Goal: Information Seeking & Learning: Learn about a topic

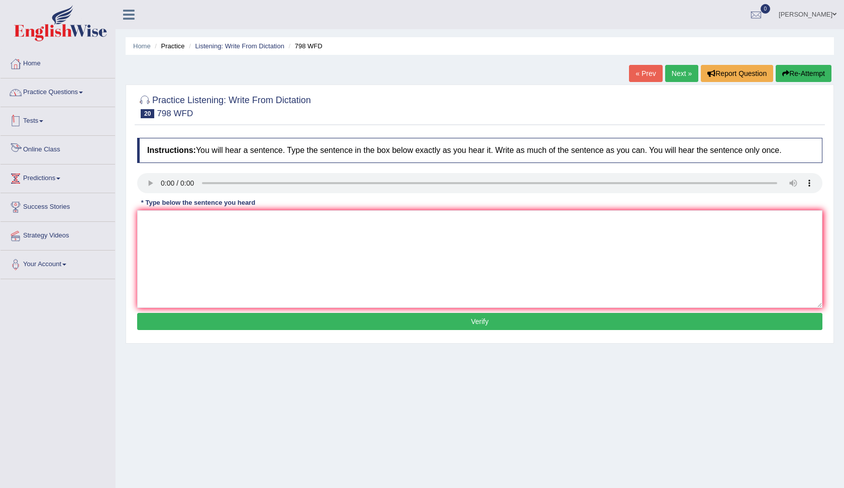
click at [78, 89] on link "Practice Questions" at bounding box center [58, 90] width 115 height 25
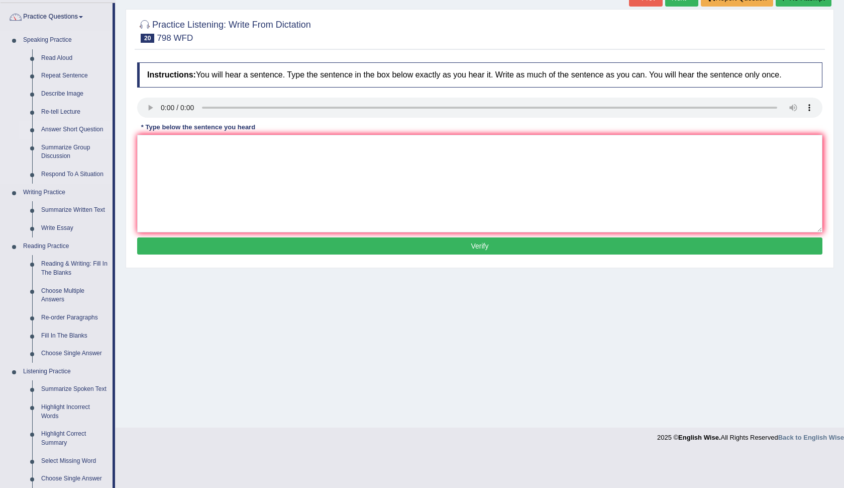
scroll to position [76, 0]
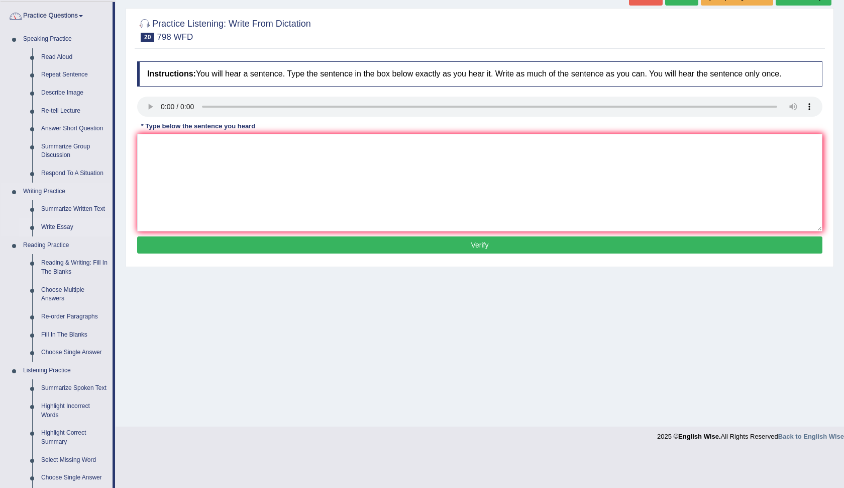
click at [64, 222] on link "Write Essay" at bounding box center [75, 227] width 76 height 18
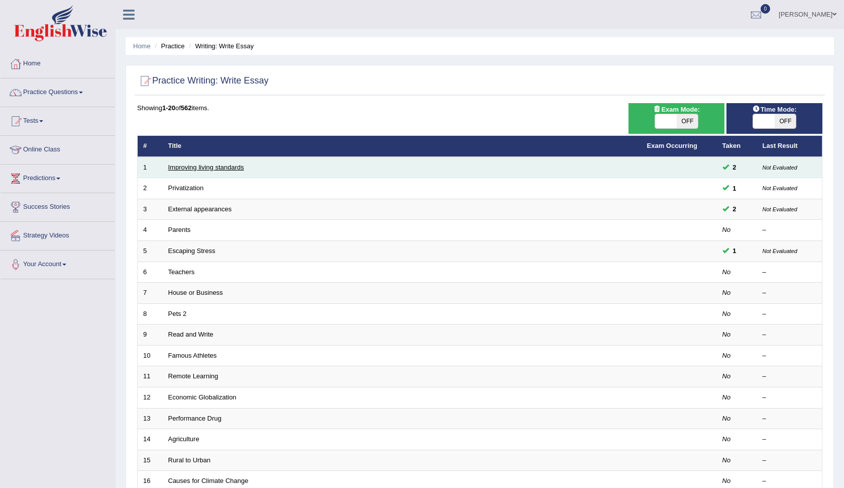
click at [195, 166] on link "Improving living standards" at bounding box center [206, 167] width 76 height 8
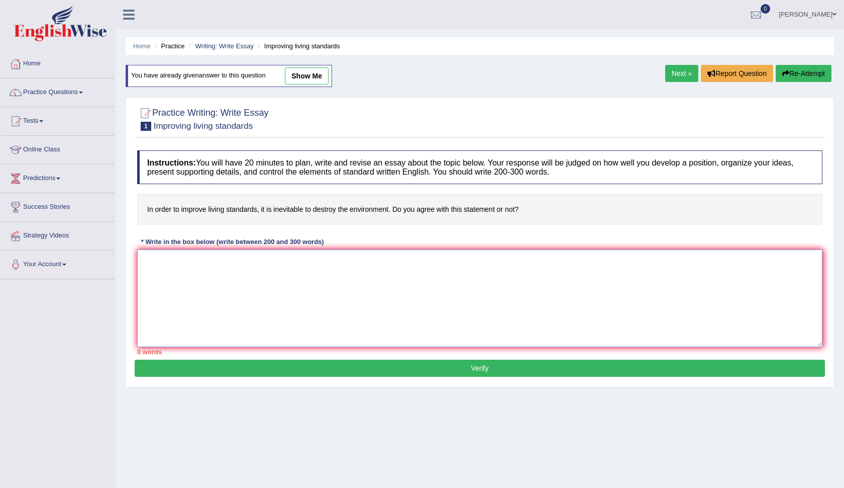
click at [237, 277] on textarea at bounding box center [480, 298] width 686 height 98
type textarea "The above given statement in order to improve the living standard, it is inevit…"
click at [505, 370] on button "Verify" at bounding box center [480, 367] width 691 height 17
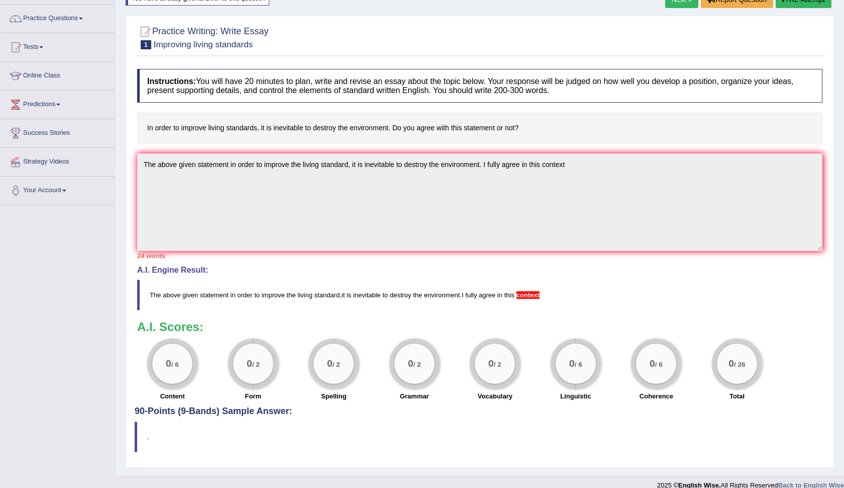
scroll to position [73, 0]
click at [419, 372] on div "0 / 2" at bounding box center [415, 364] width 40 height 40
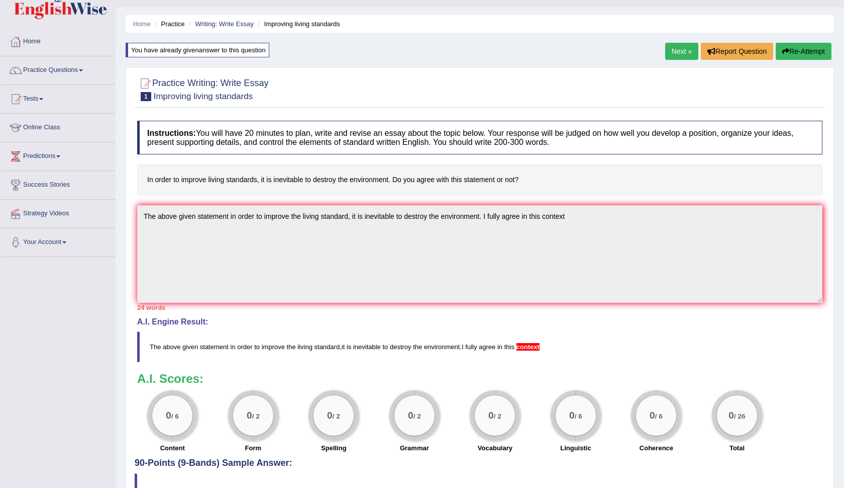
scroll to position [9, 0]
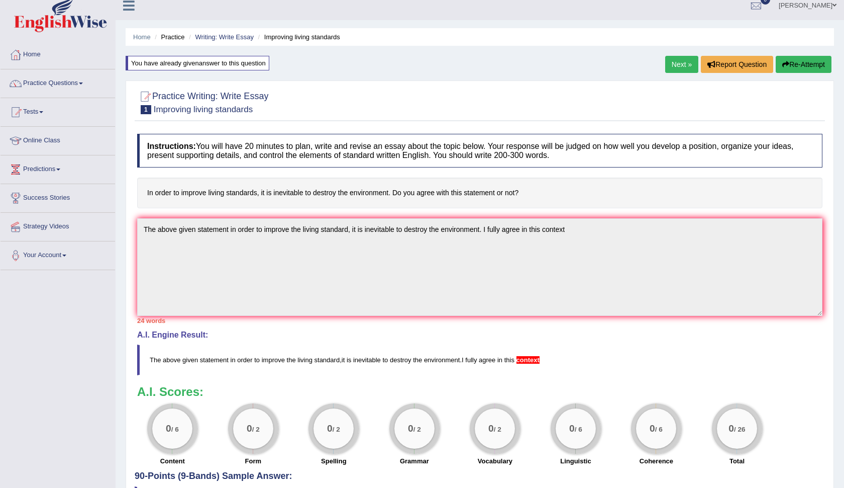
click at [684, 64] on link "Next »" at bounding box center [681, 64] width 33 height 17
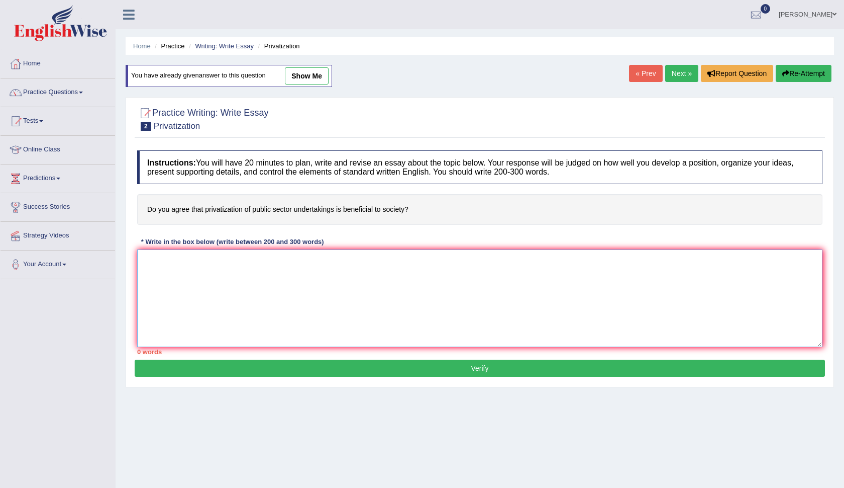
click at [254, 264] on textarea at bounding box center [480, 298] width 686 height 98
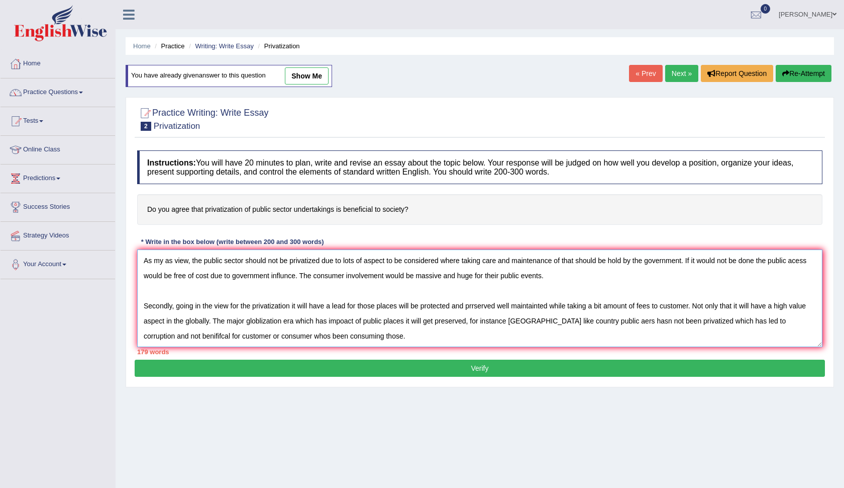
scroll to position [54, 0]
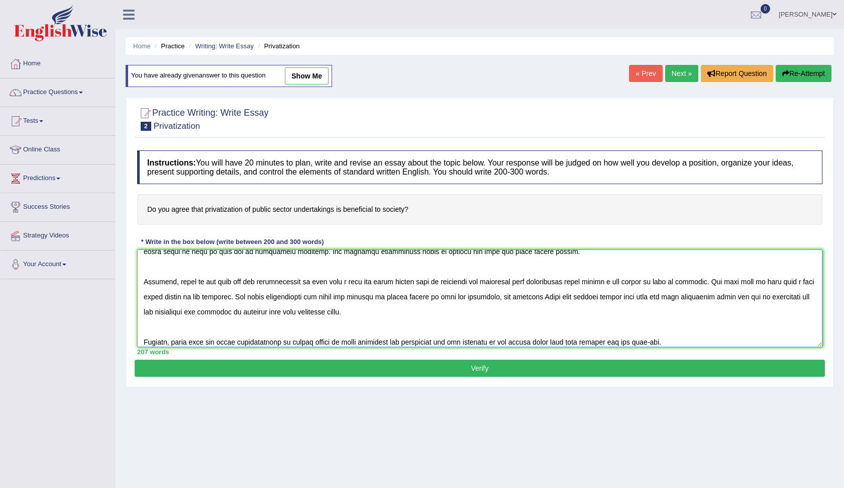
type textarea "It is often said that the privatization of public sector undertaking is benific…"
click at [347, 368] on button "Verify" at bounding box center [480, 367] width 691 height 17
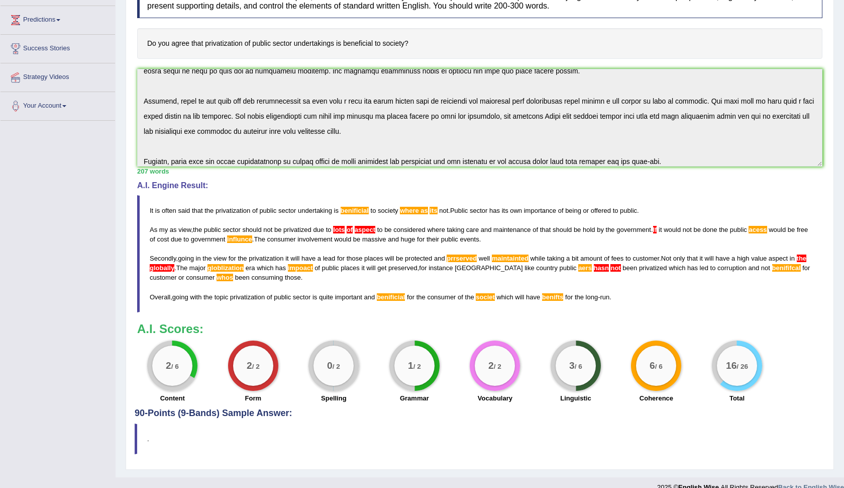
scroll to position [163, 0]
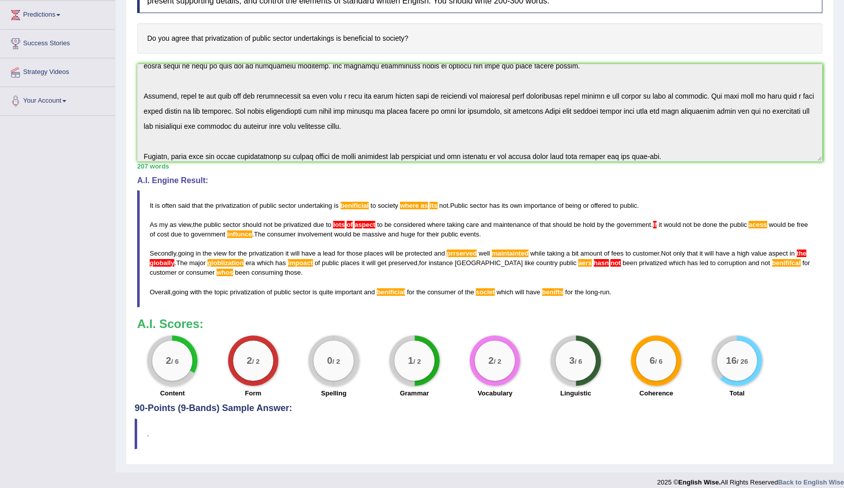
drag, startPoint x: 150, startPoint y: 203, endPoint x: 543, endPoint y: 297, distance: 404.1
click at [543, 297] on blockquote "It is often said that the privatization of public sector undertaking is benific…" at bounding box center [480, 248] width 686 height 117
drag, startPoint x: 652, startPoint y: 283, endPoint x: 542, endPoint y: 251, distance: 114.5
click at [542, 251] on blockquote "It is often said that the privatization of public sector undertaking is benific…" at bounding box center [480, 248] width 686 height 117
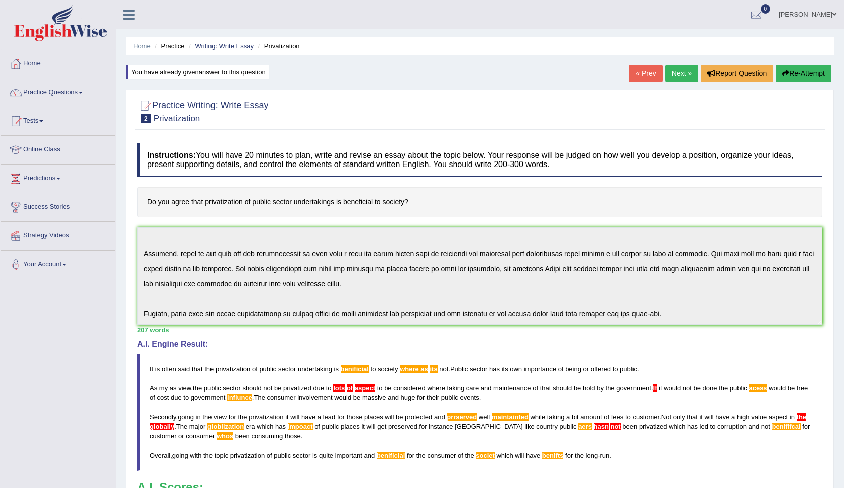
scroll to position [0, 0]
click at [47, 87] on link "Practice Questions" at bounding box center [58, 90] width 115 height 25
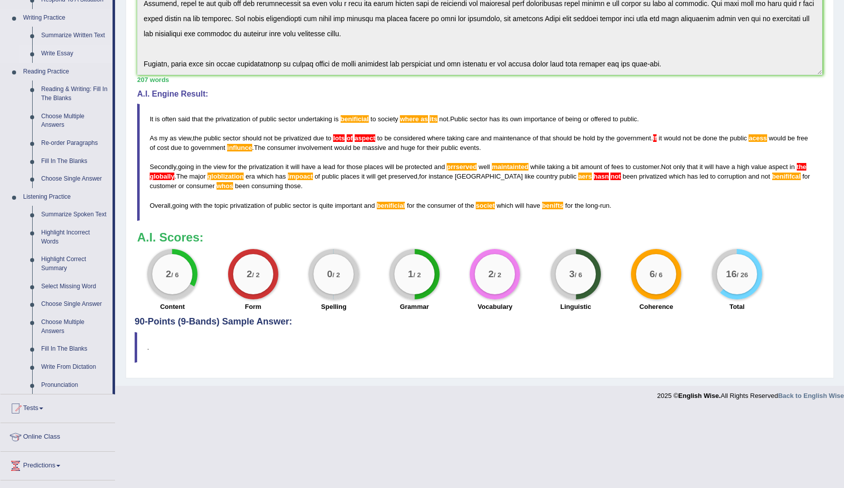
scroll to position [251, 0]
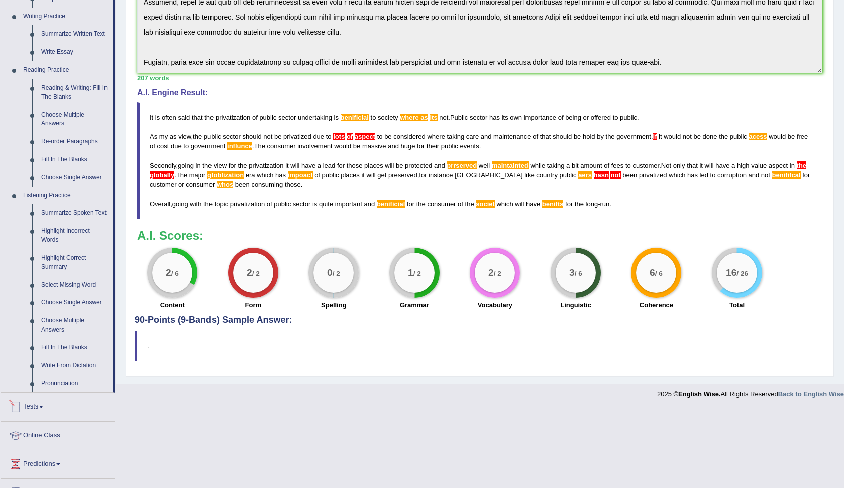
click at [30, 408] on link "Tests" at bounding box center [58, 405] width 115 height 25
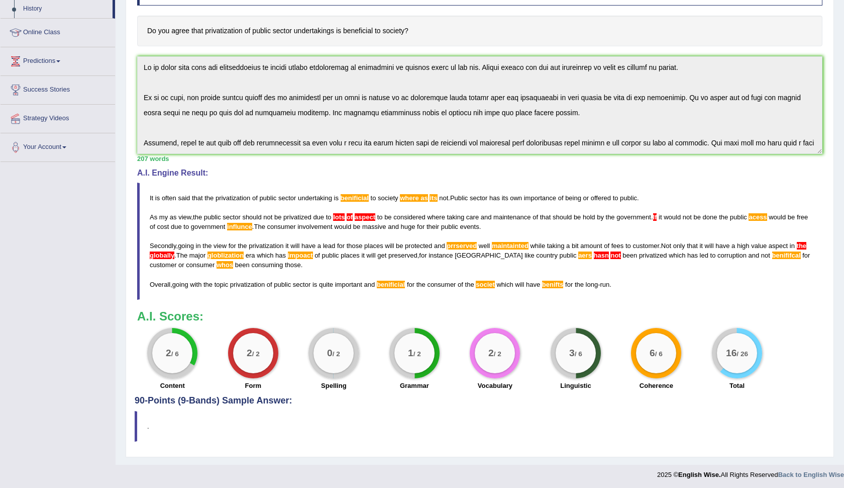
scroll to position [0, 0]
